Goal: Task Accomplishment & Management: Manage account settings

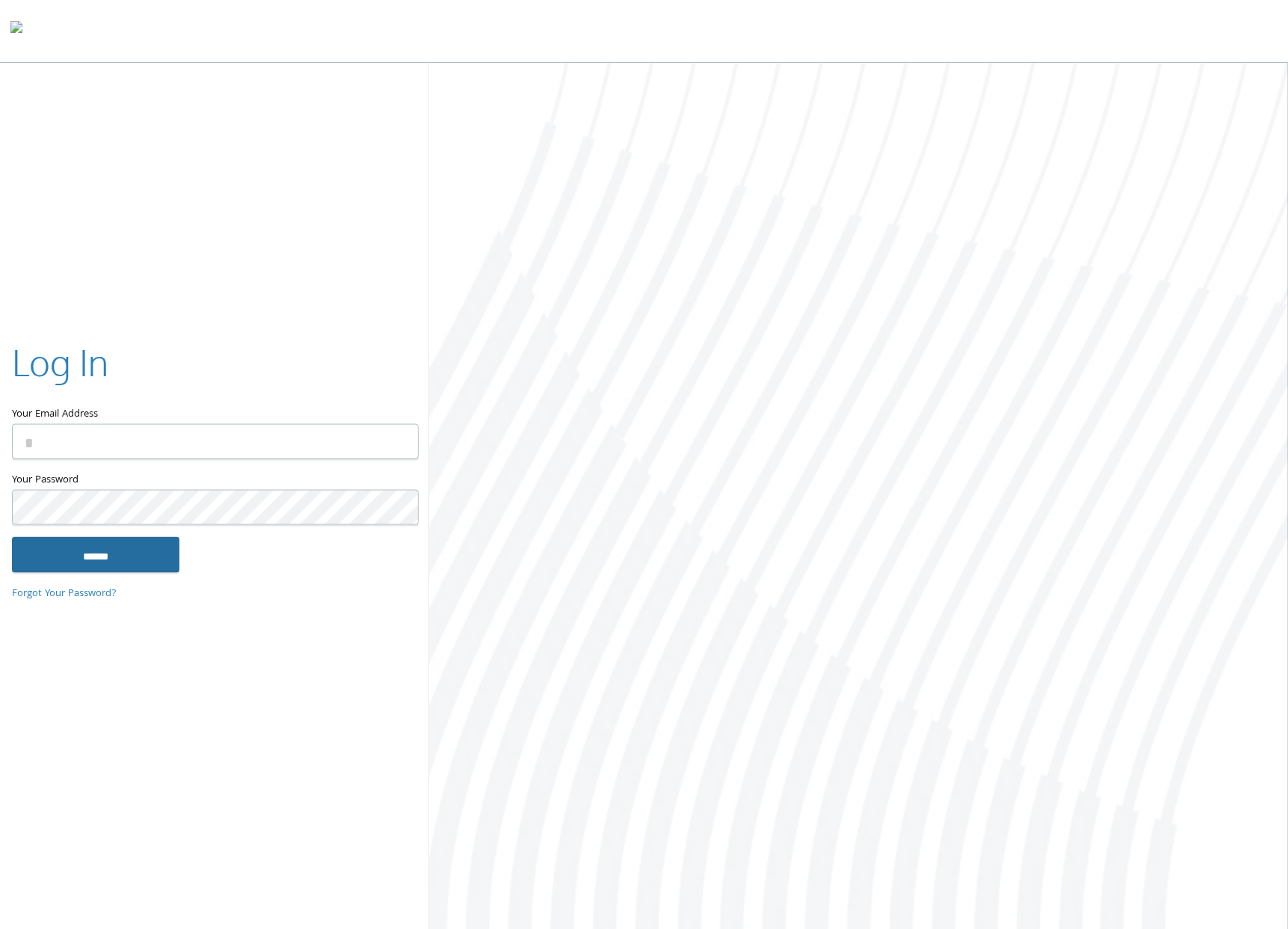
type input "**********"
click at [135, 563] on input "******" at bounding box center [96, 554] width 167 height 36
type input "**********"
click at [97, 545] on input "******" at bounding box center [96, 554] width 167 height 36
